Goal: Transaction & Acquisition: Subscribe to service/newsletter

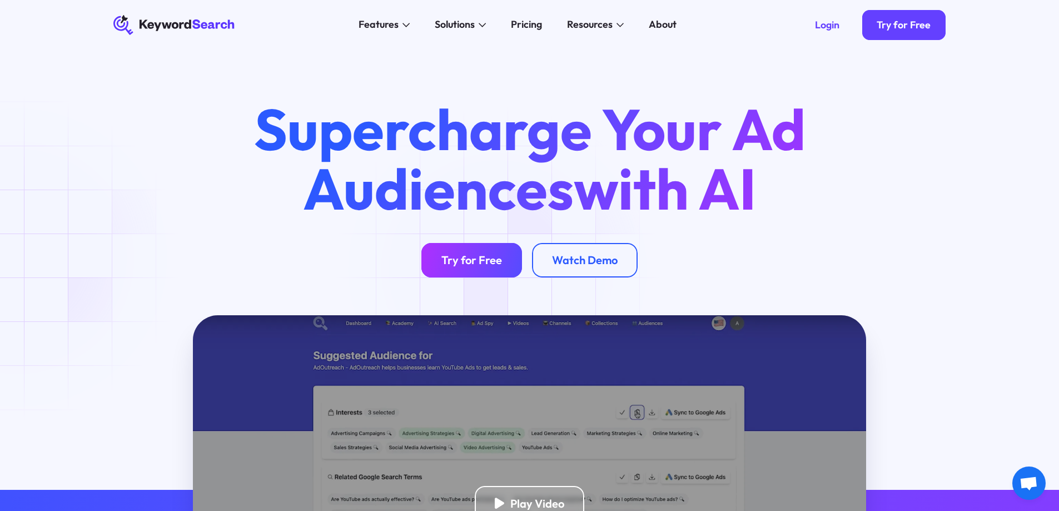
click at [501, 269] on link "Try for Free" at bounding box center [471, 260] width 101 height 35
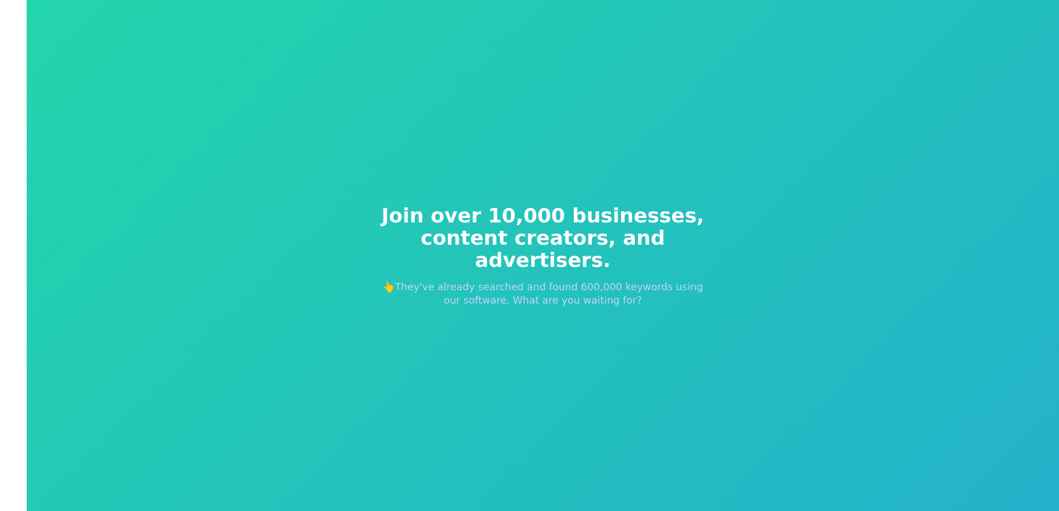
drag, startPoint x: 0, startPoint y: 0, endPoint x: 468, endPoint y: 227, distance: 519.9
click at [438, 221] on span "Join over 10,000 businesses," at bounding box center [543, 215] width 338 height 22
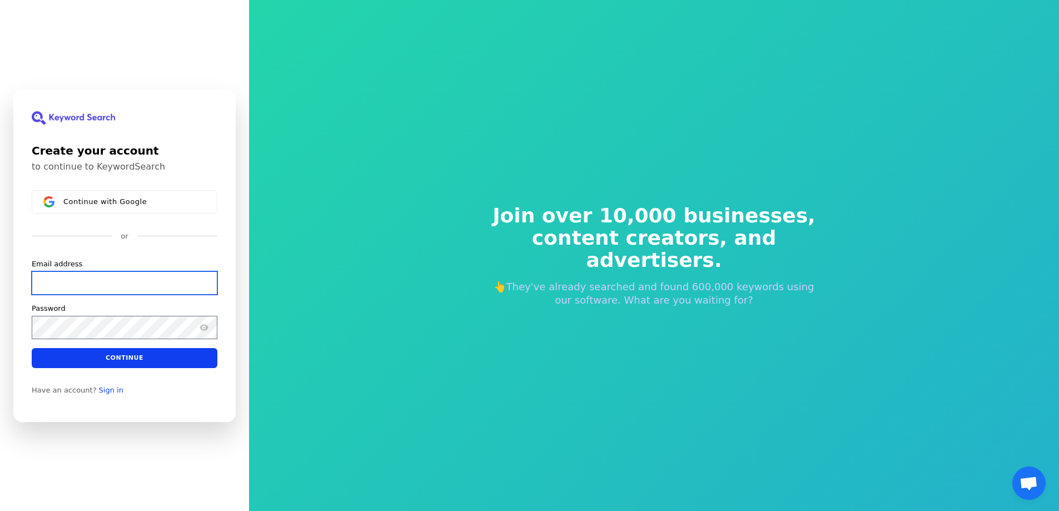
click at [91, 271] on input "Email address" at bounding box center [125, 282] width 186 height 23
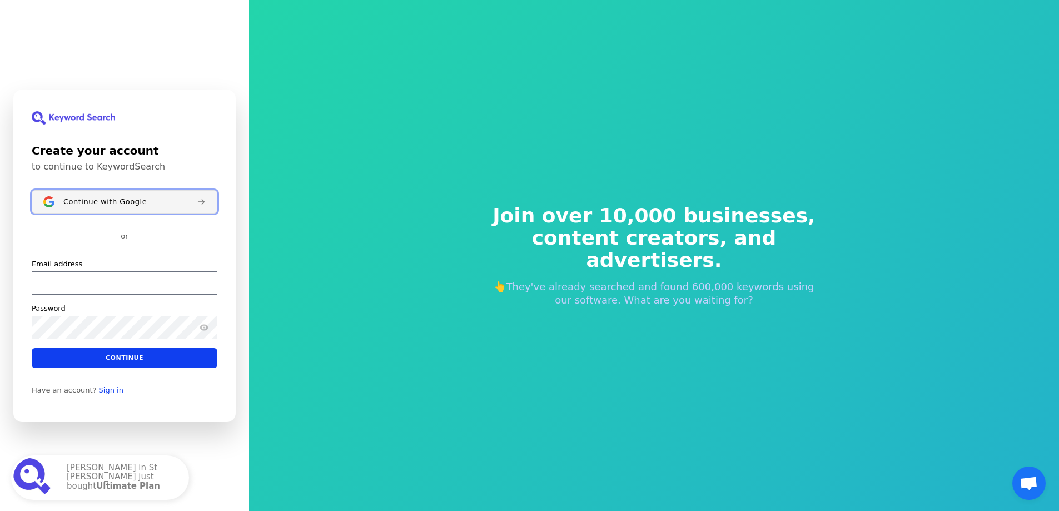
click at [107, 194] on button "Continue with Google" at bounding box center [125, 201] width 186 height 23
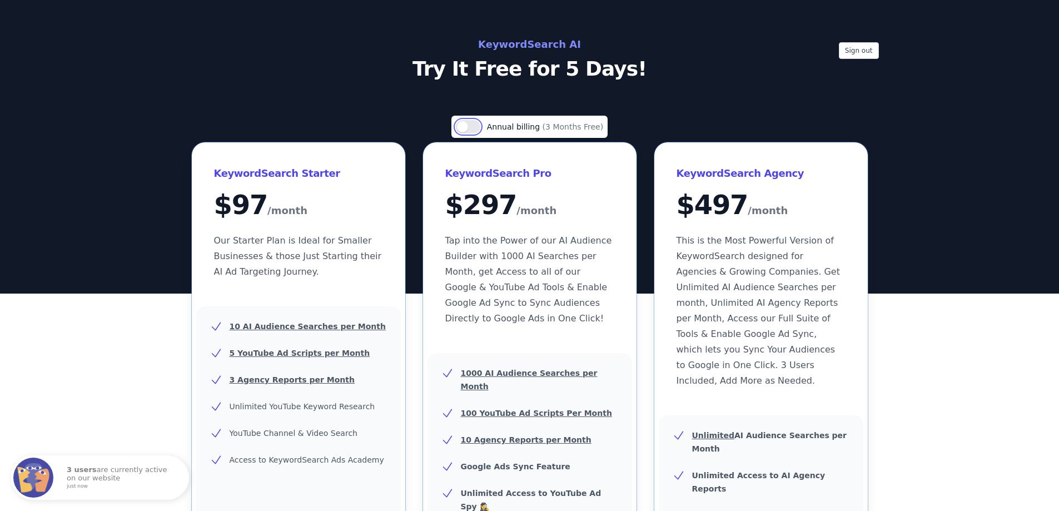
click at [471, 128] on button "Use setting" at bounding box center [468, 126] width 24 height 13
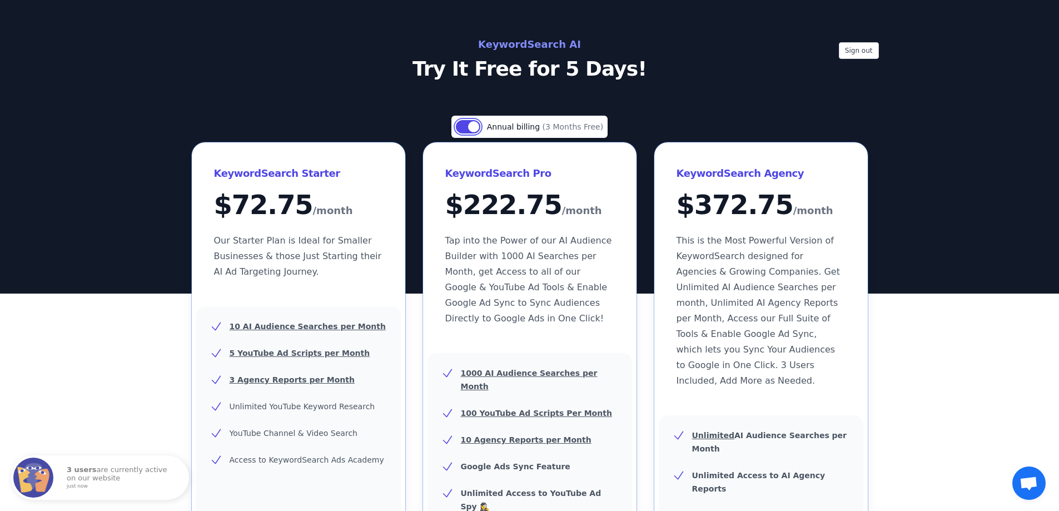
click at [471, 128] on button "Use setting" at bounding box center [468, 126] width 24 height 13
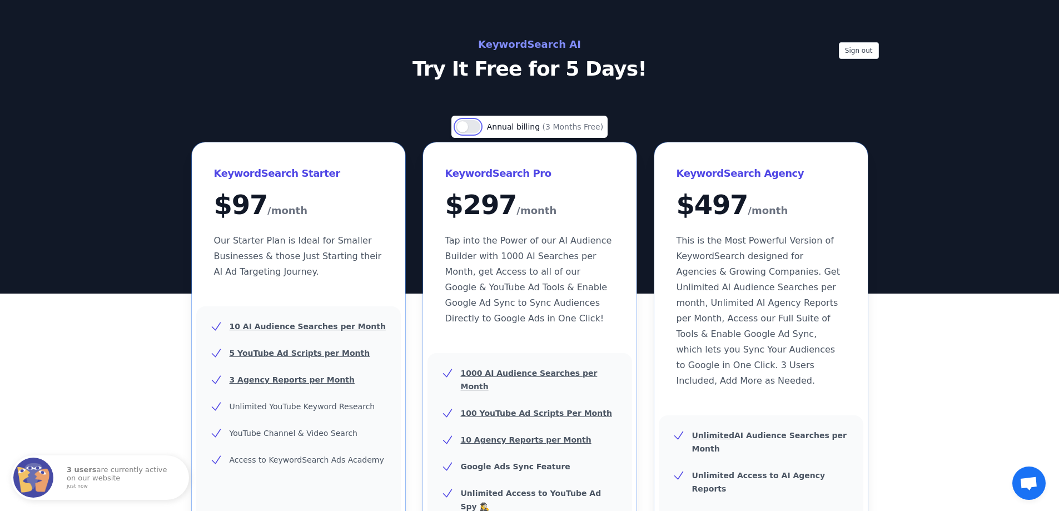
click at [471, 128] on button "Use setting" at bounding box center [468, 126] width 24 height 13
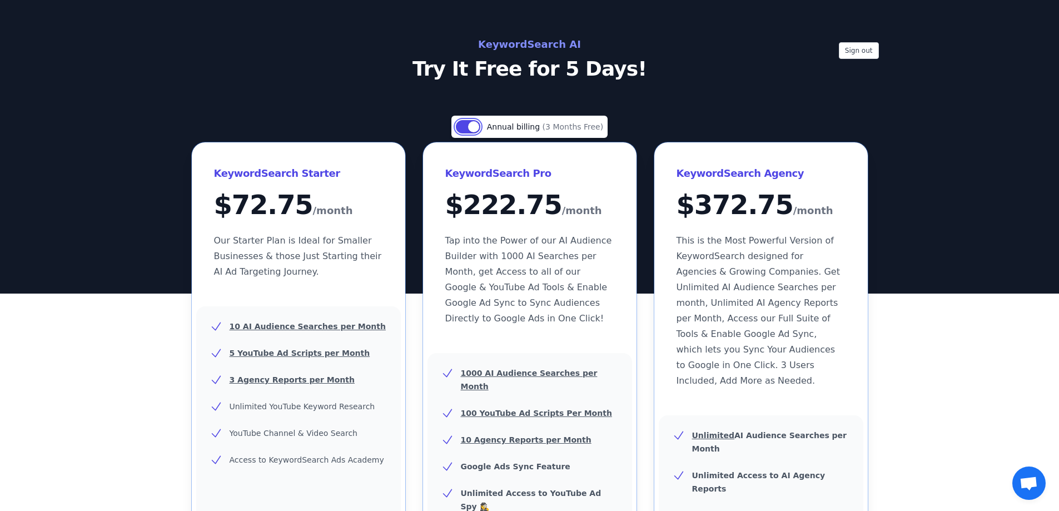
click at [471, 128] on button "Use setting" at bounding box center [468, 126] width 24 height 13
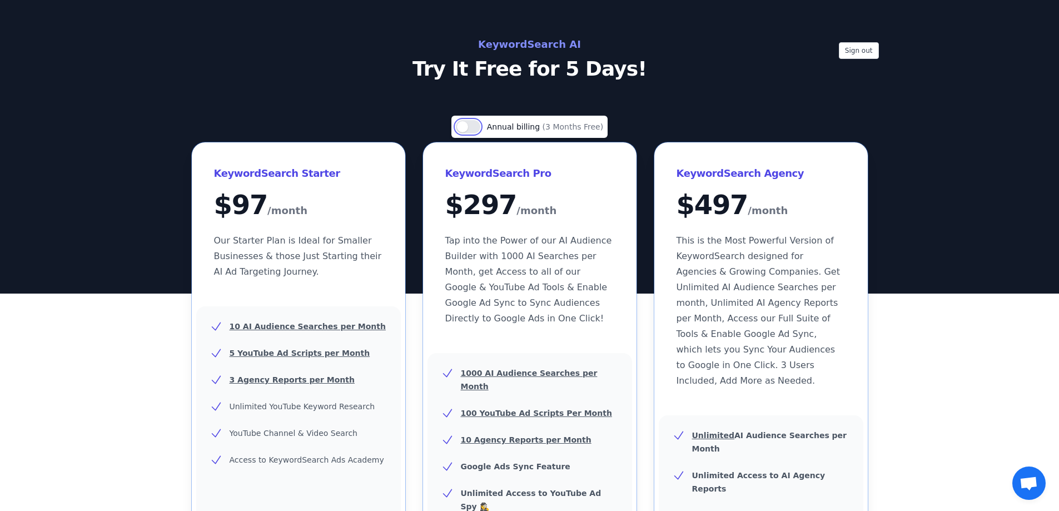
click at [471, 128] on button "Use setting" at bounding box center [468, 126] width 24 height 13
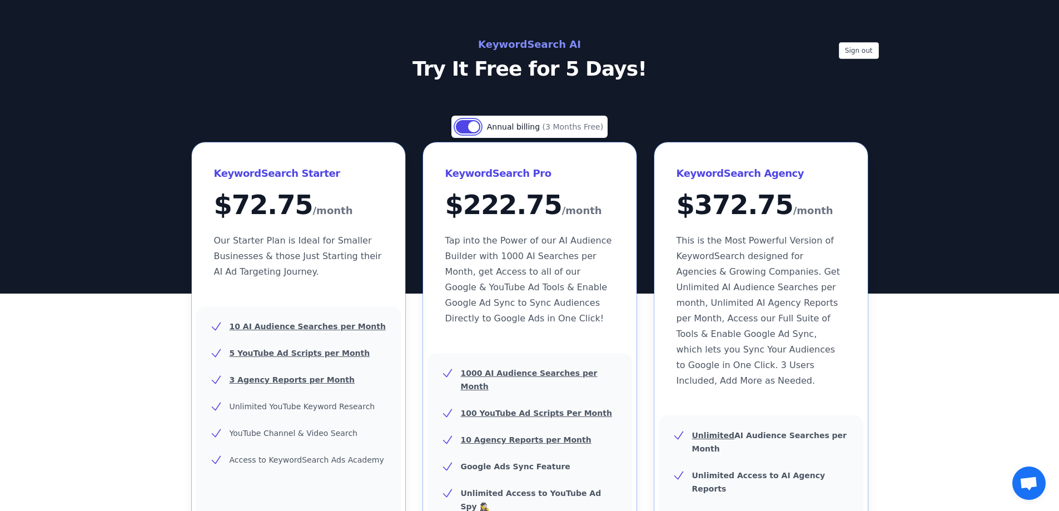
click at [471, 128] on button "Use setting" at bounding box center [468, 126] width 24 height 13
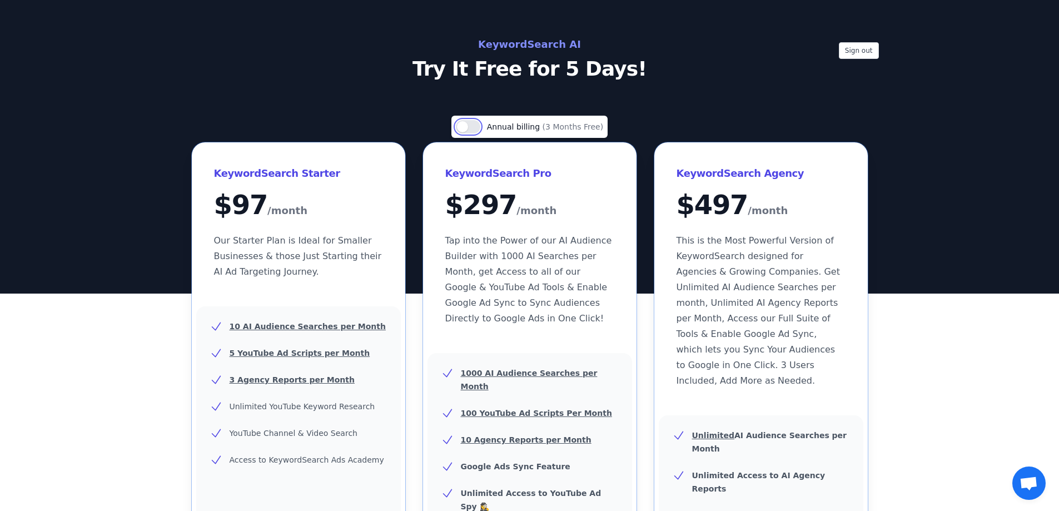
click at [471, 128] on button "Use setting" at bounding box center [468, 126] width 24 height 13
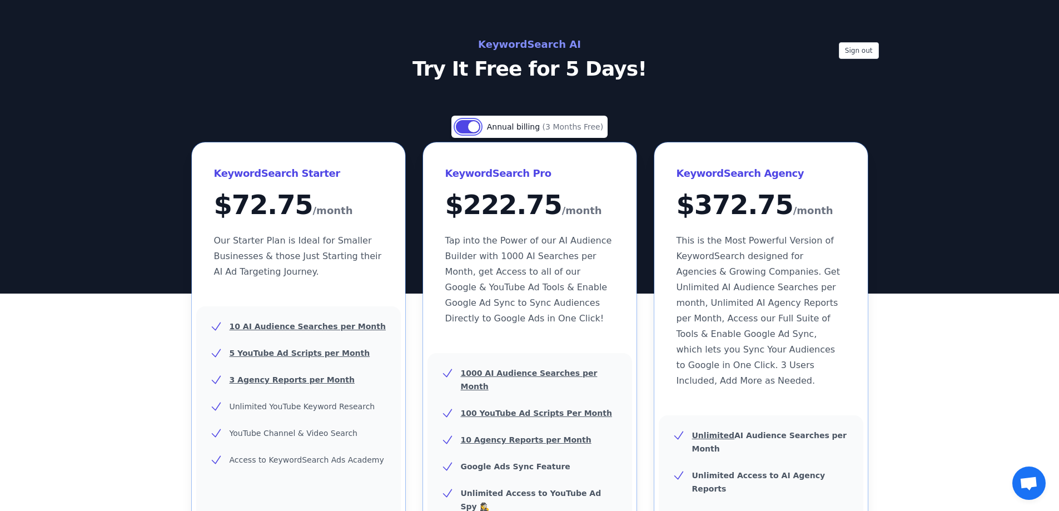
click at [471, 128] on button "Use setting" at bounding box center [468, 126] width 24 height 13
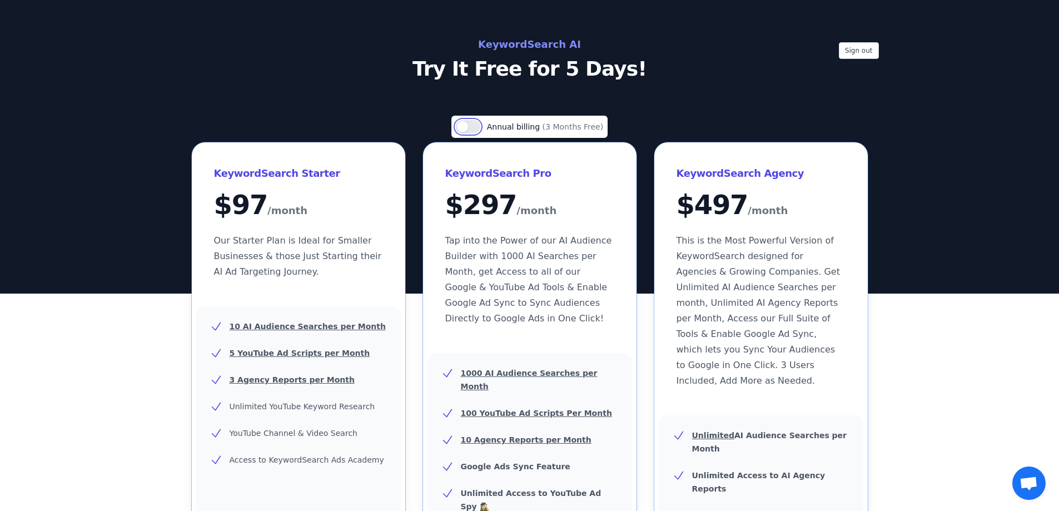
click at [469, 127] on button "Use setting" at bounding box center [468, 126] width 24 height 13
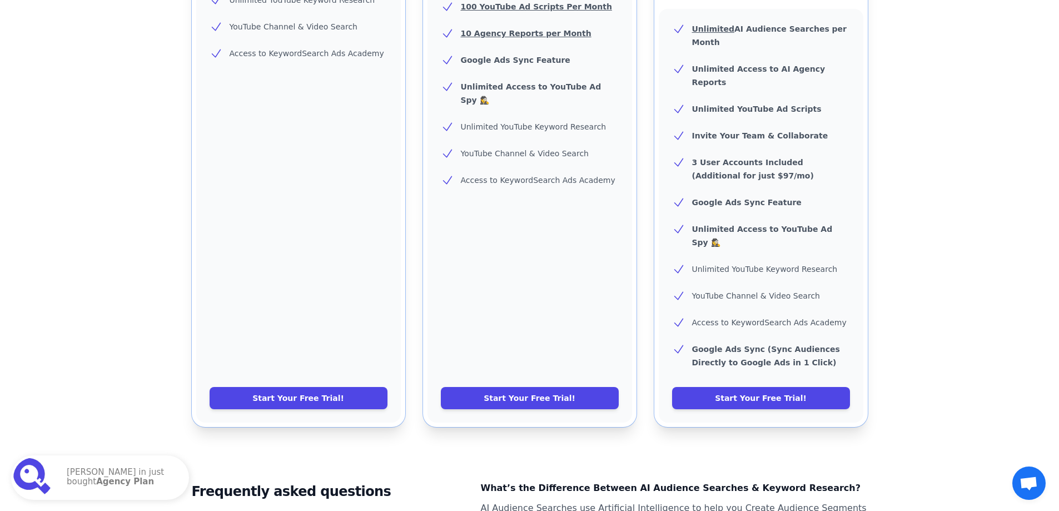
scroll to position [445, 0]
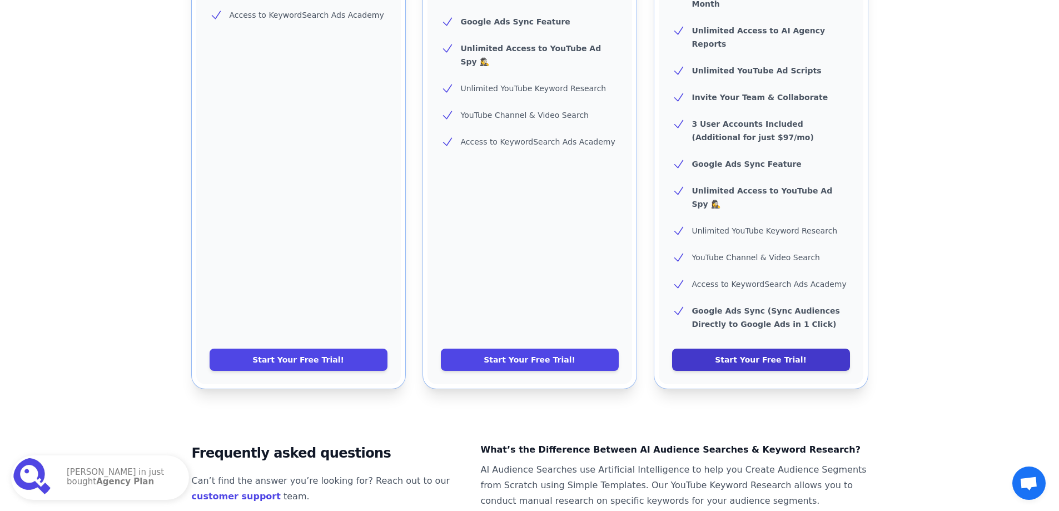
click at [717, 348] on link "Start Your Free Trial!" at bounding box center [761, 359] width 178 height 22
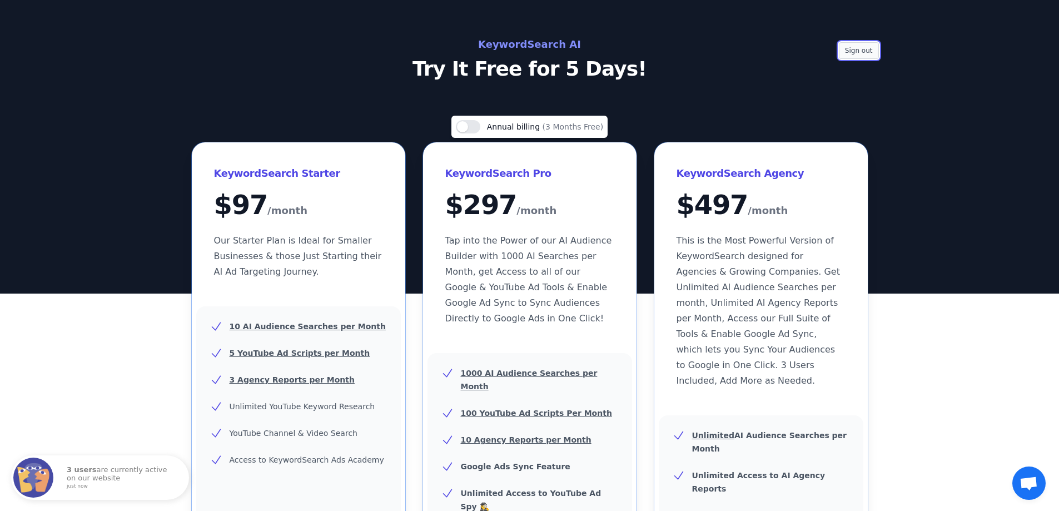
click at [871, 49] on button "Sign out" at bounding box center [858, 50] width 40 height 17
